Goal: Complete application form

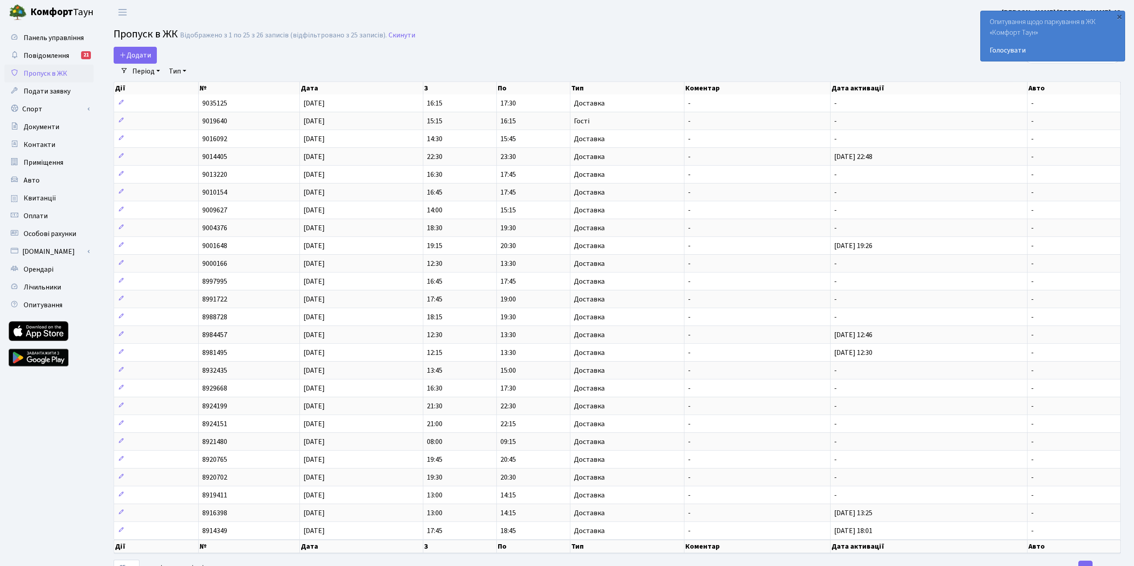
select select "25"
click at [137, 54] on span "Додати" at bounding box center [135, 55] width 32 height 10
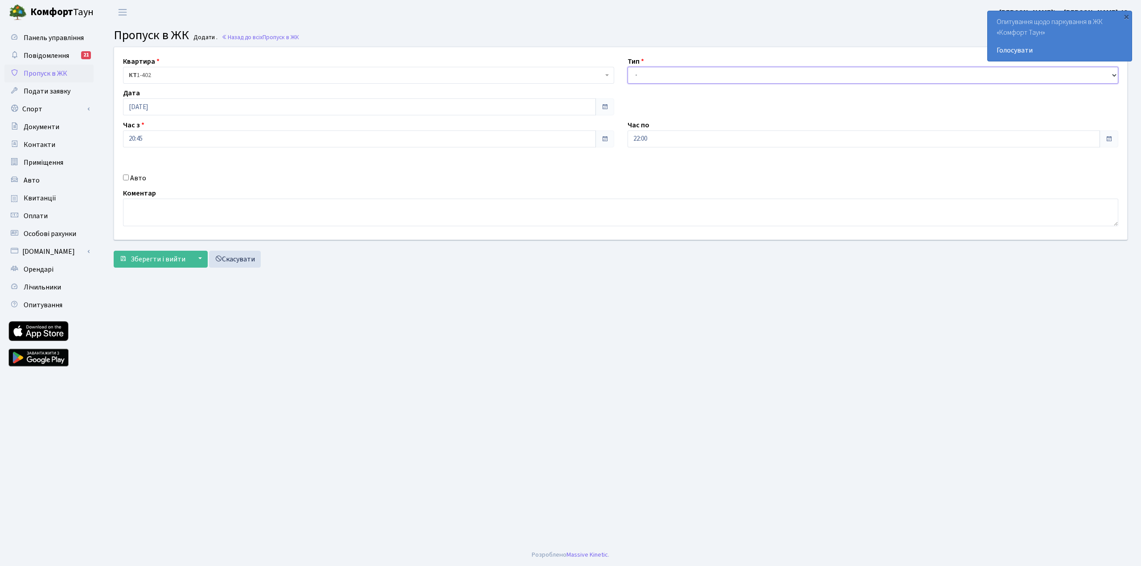
click at [694, 75] on select "- Доставка Таксі Гості Сервіс" at bounding box center [872, 75] width 491 height 17
select select "1"
click at [627, 67] on select "- Доставка Таксі Гості Сервіс" at bounding box center [872, 75] width 491 height 17
click at [142, 258] on span "Зберегти і вийти" at bounding box center [158, 259] width 55 height 10
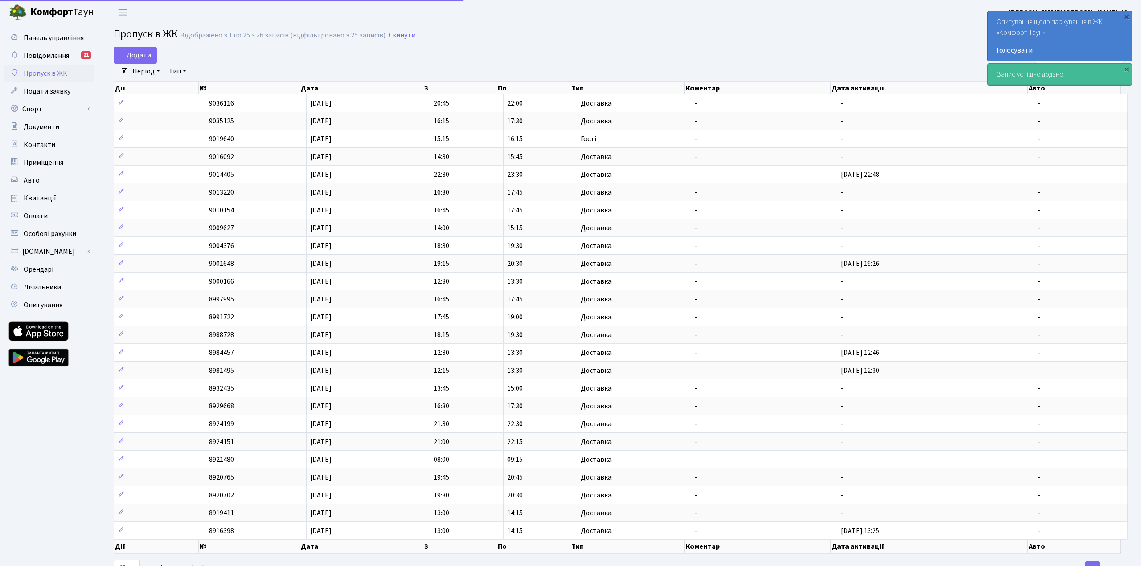
select select "25"
